Goal: Navigation & Orientation: Find specific page/section

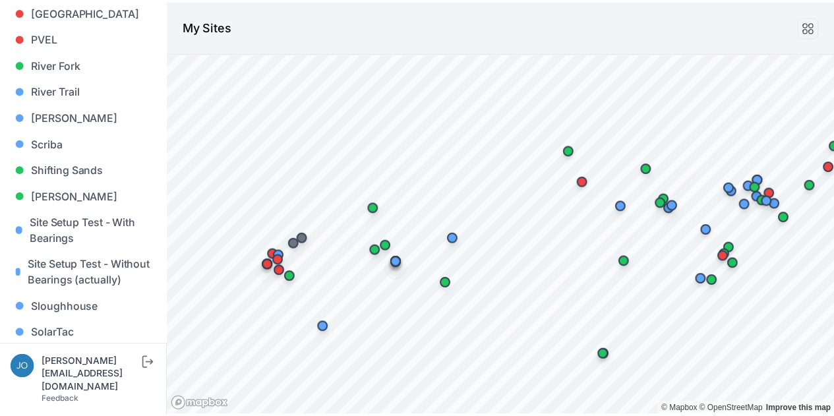
scroll to position [1173, 0]
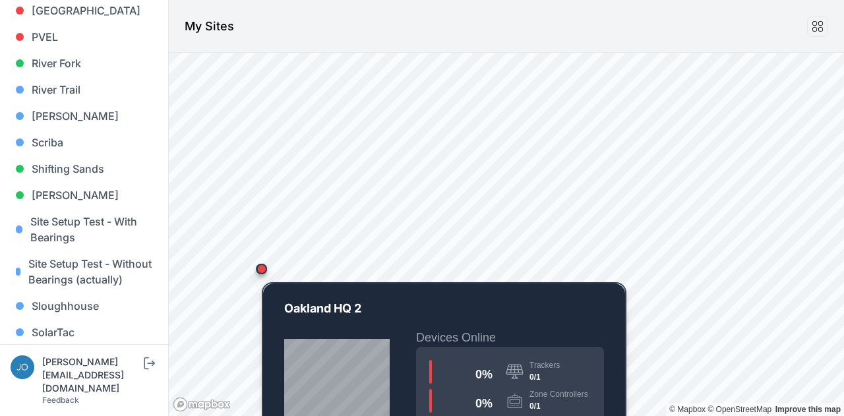
click at [263, 272] on div "Map marker" at bounding box center [261, 269] width 11 height 11
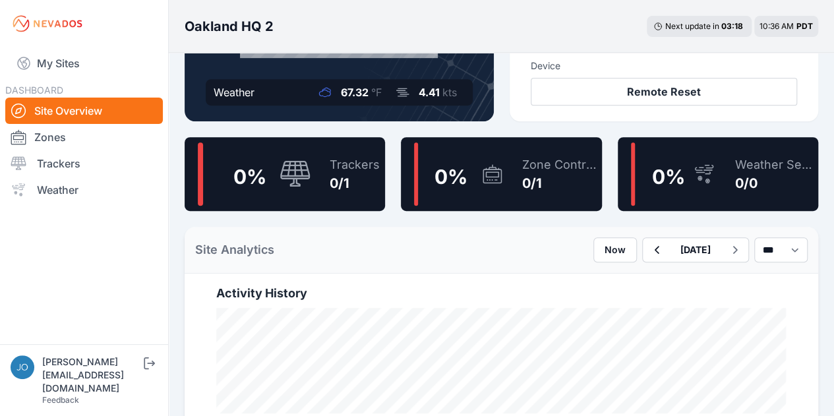
scroll to position [245, 0]
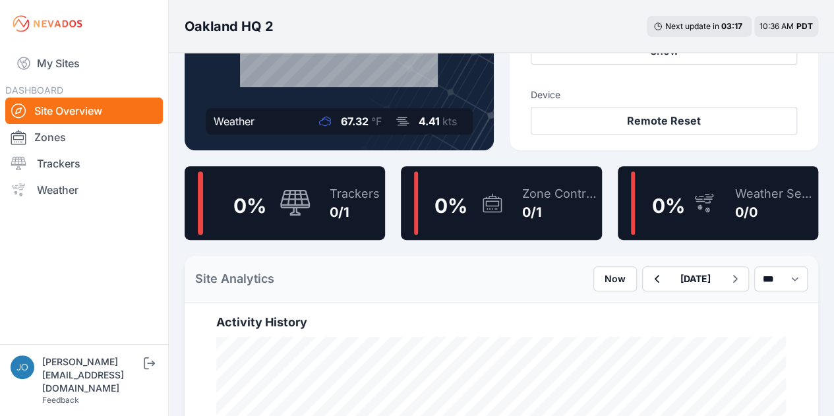
click at [562, 209] on div "0/1" at bounding box center [559, 212] width 74 height 18
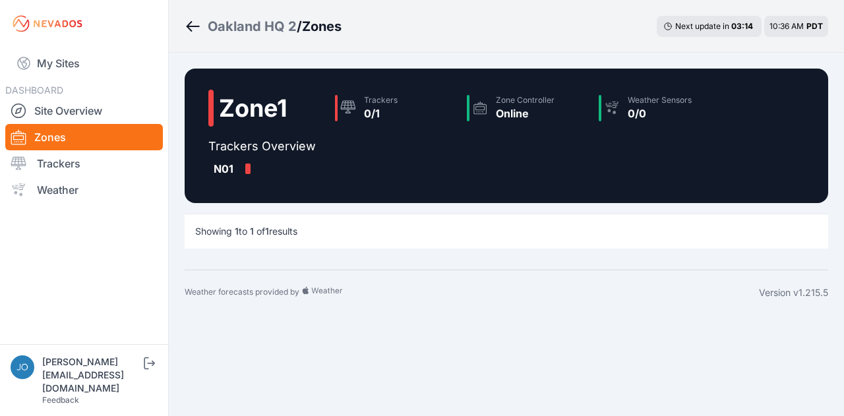
click at [192, 26] on icon "Breadcrumb" at bounding box center [193, 26] width 16 height 16
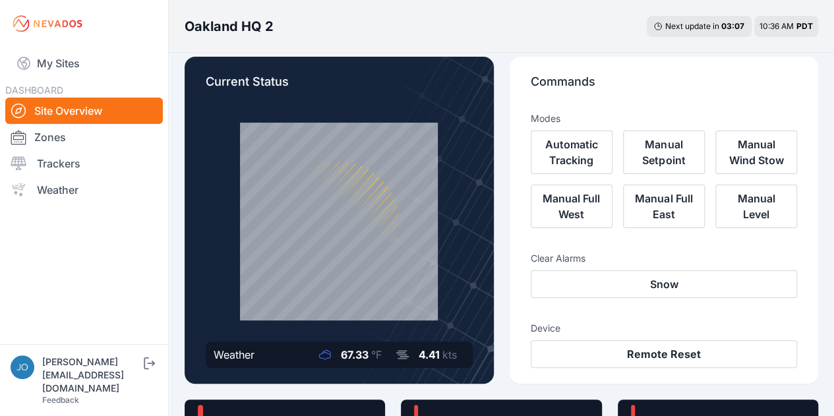
scroll to position [9, 0]
